Goal: Communication & Community: Answer question/provide support

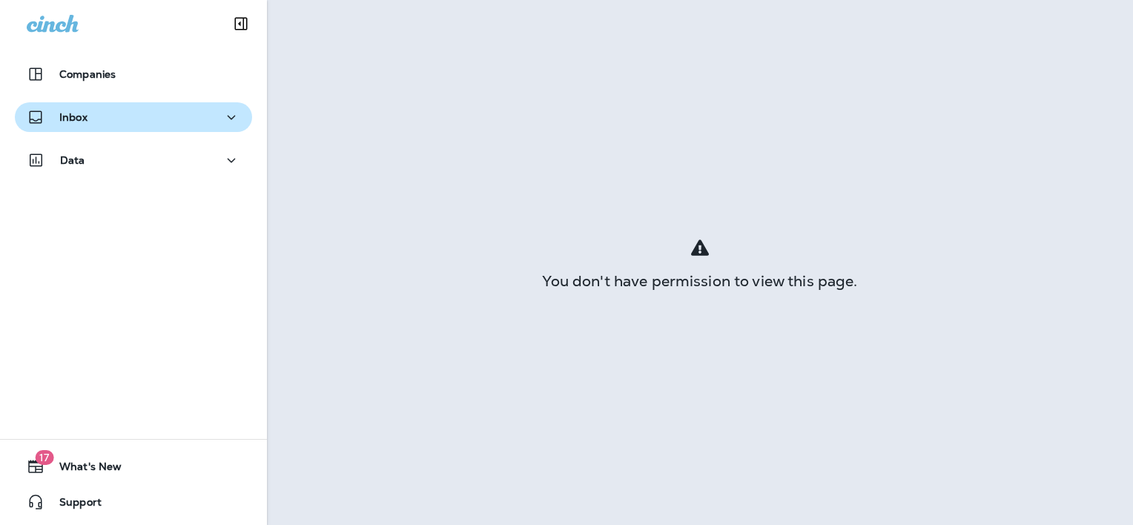
click at [130, 113] on div "Inbox" at bounding box center [133, 117] width 213 height 19
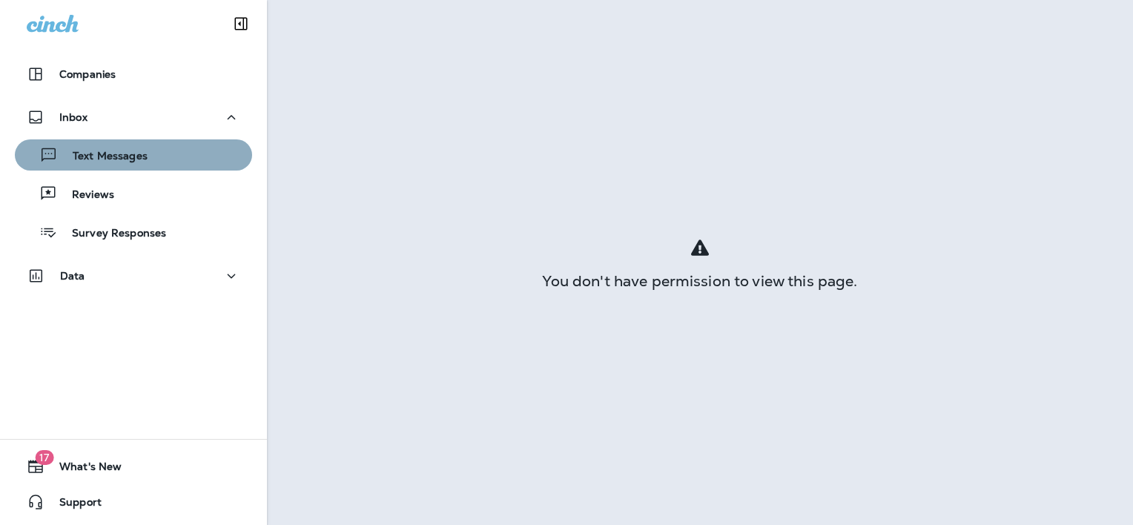
click at [160, 153] on div "Text Messages" at bounding box center [133, 155] width 225 height 22
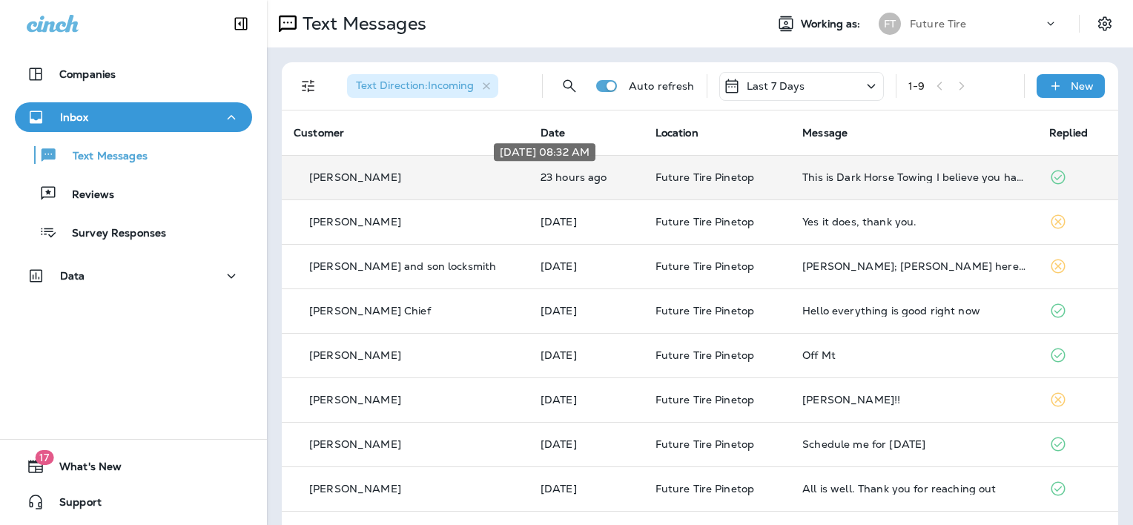
click at [540, 173] on p "23 hours ago" at bounding box center [585, 177] width 91 height 12
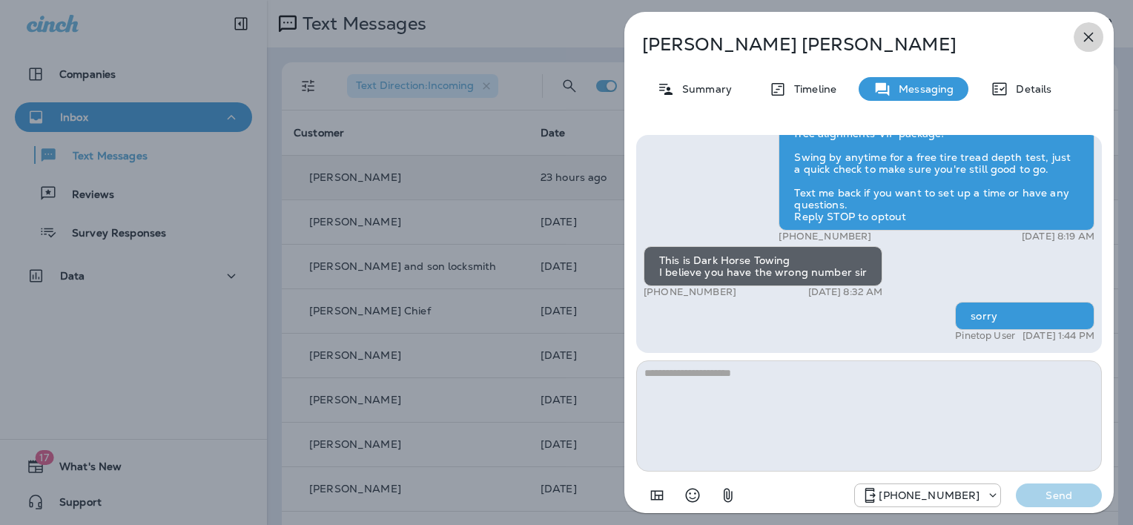
click at [1085, 35] on icon "button" at bounding box center [1088, 37] width 18 height 18
